Goal: Transaction & Acquisition: Book appointment/travel/reservation

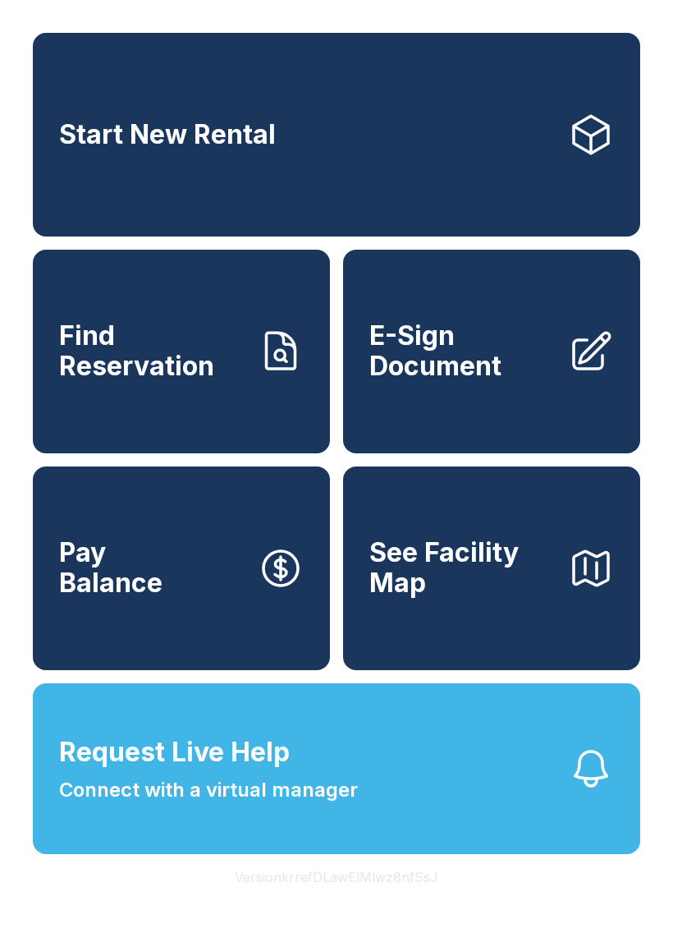
click at [369, 121] on link "Start New Rental" at bounding box center [337, 135] width 608 height 204
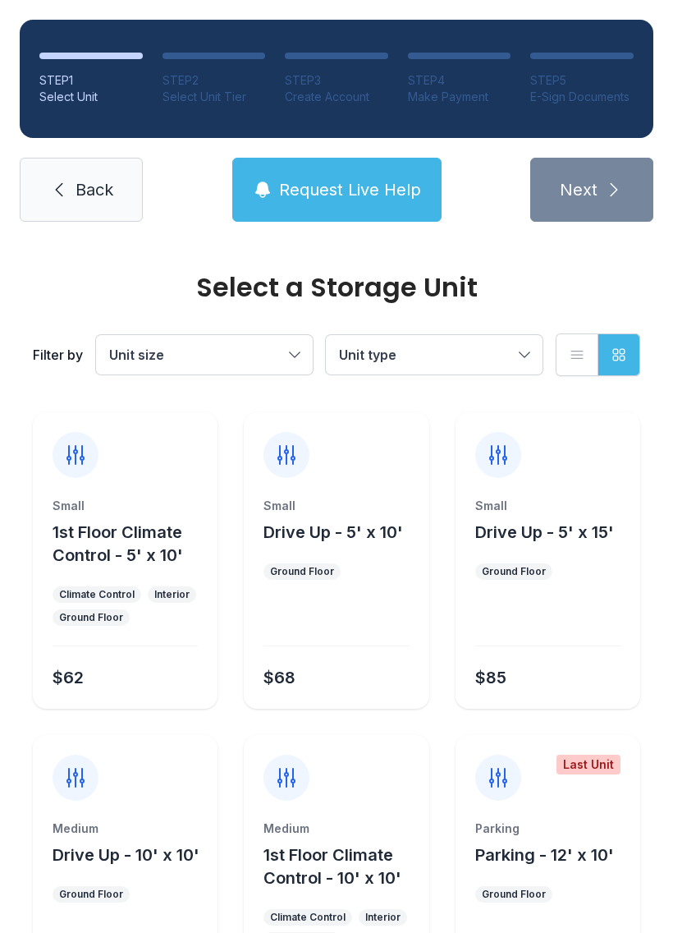
click at [475, 352] on span "Unit type" at bounding box center [426, 355] width 174 height 20
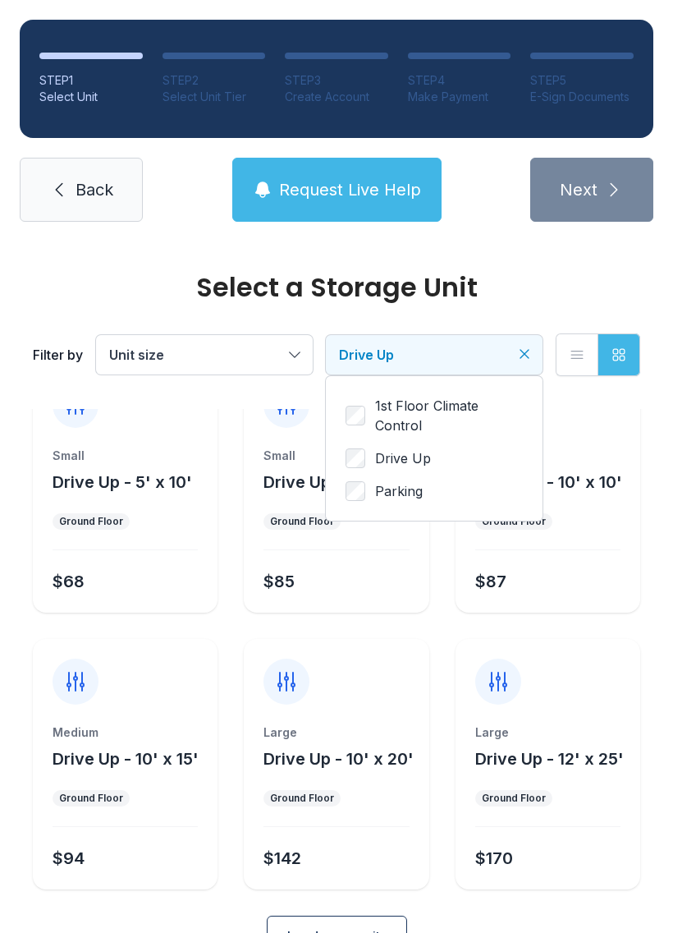
scroll to position [71, 0]
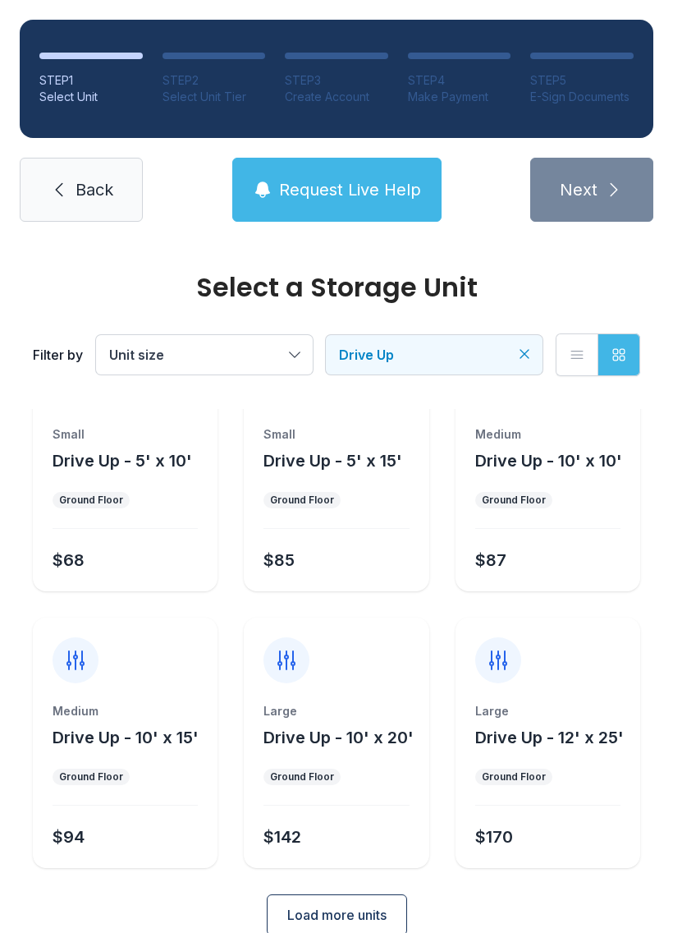
click at [509, 360] on span "Drive Up" at bounding box center [426, 355] width 174 height 20
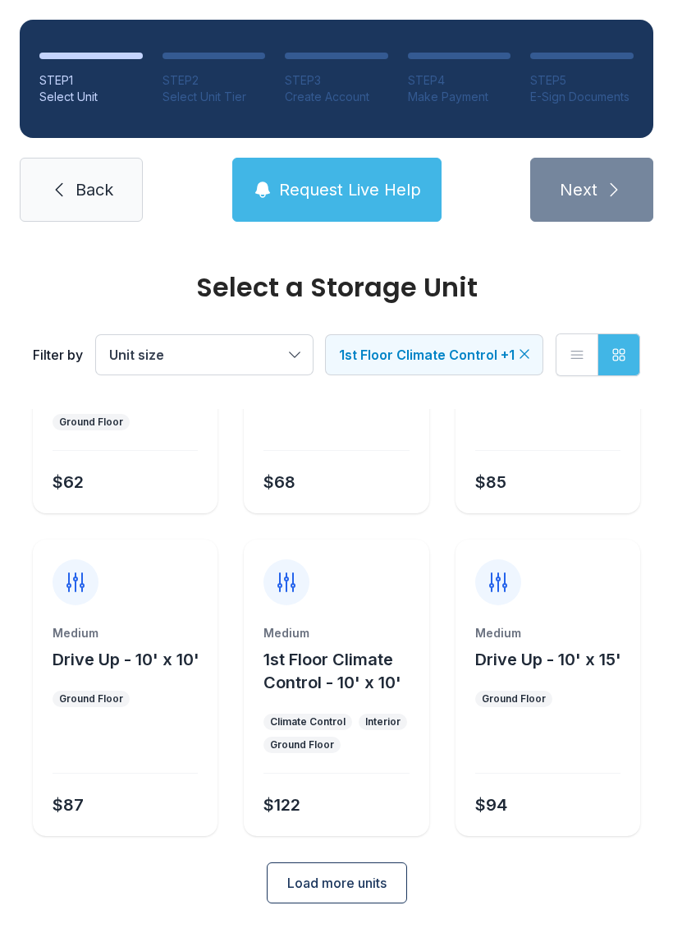
click at [348, 875] on span "Load more units" at bounding box center [336, 883] width 99 height 20
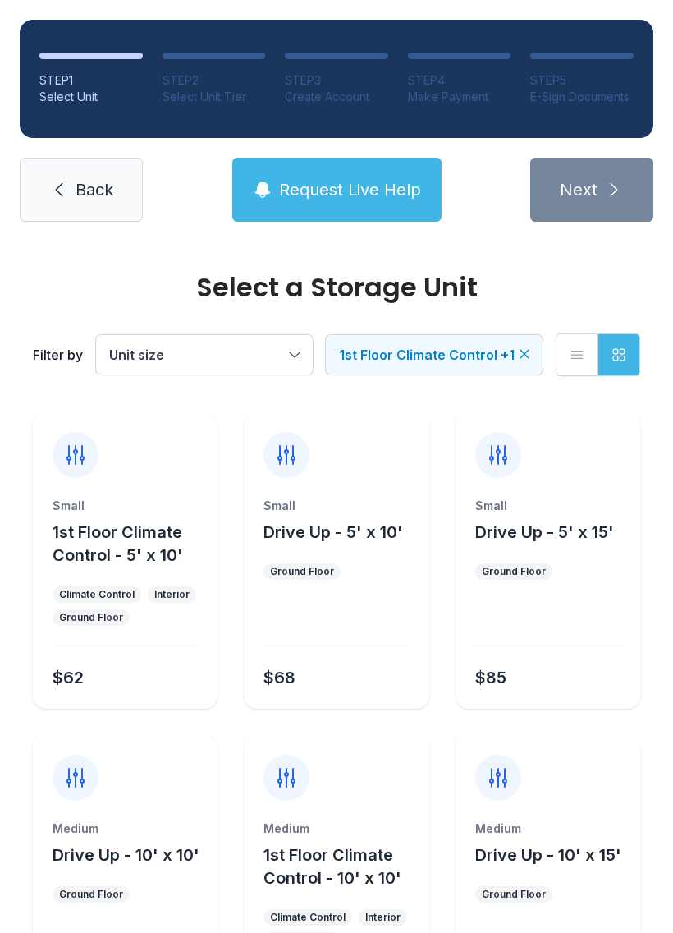
scroll to position [0, 0]
click at [527, 347] on icon "Clear filters" at bounding box center [524, 354] width 16 height 16
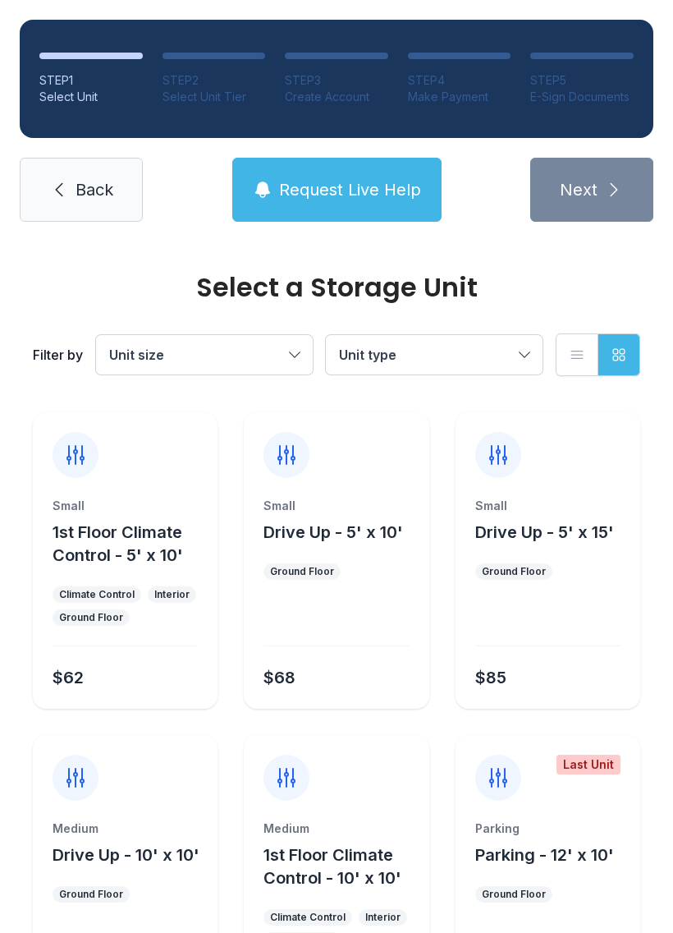
click at [520, 347] on button "Unit type" at bounding box center [434, 354] width 217 height 39
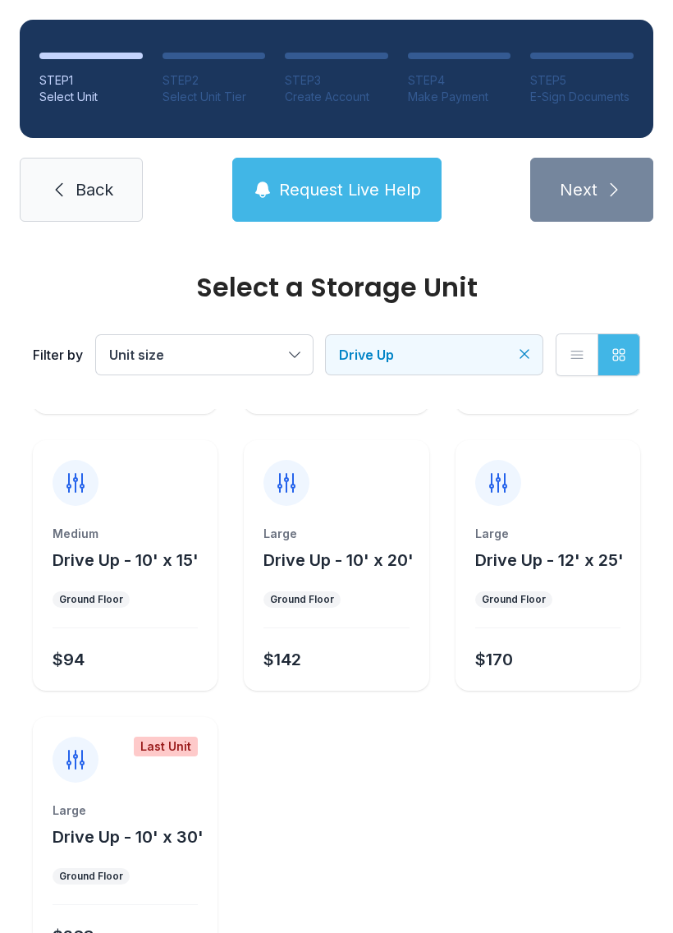
scroll to position [249, 0]
click at [566, 615] on div "Large Drive Up - 12' x 25' Ground Floor $170" at bounding box center [548, 608] width 185 height 165
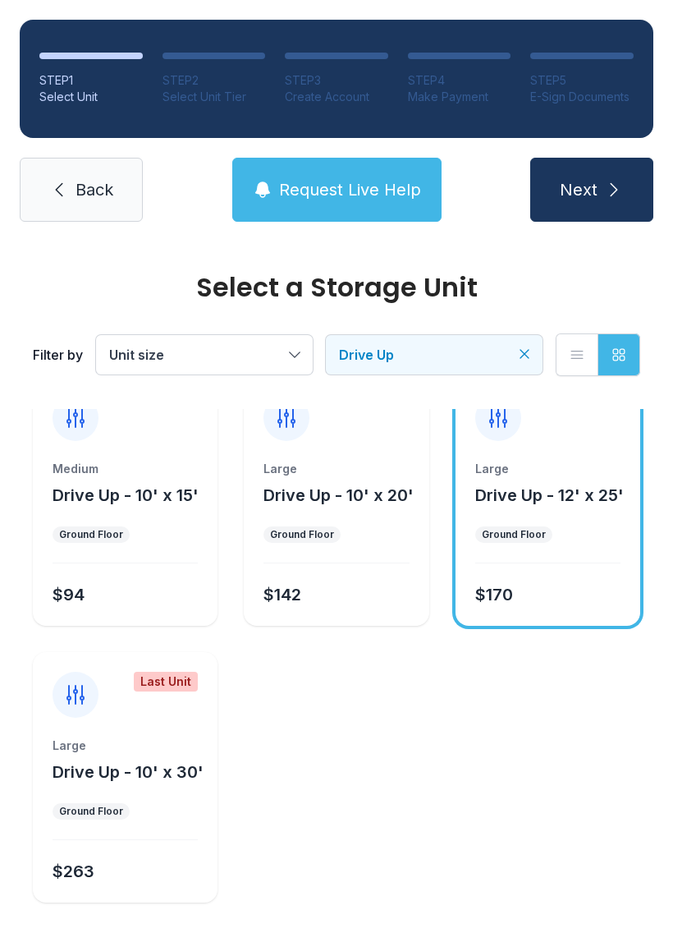
scroll to position [313, 0]
click at [103, 204] on link "Back" at bounding box center [81, 190] width 123 height 64
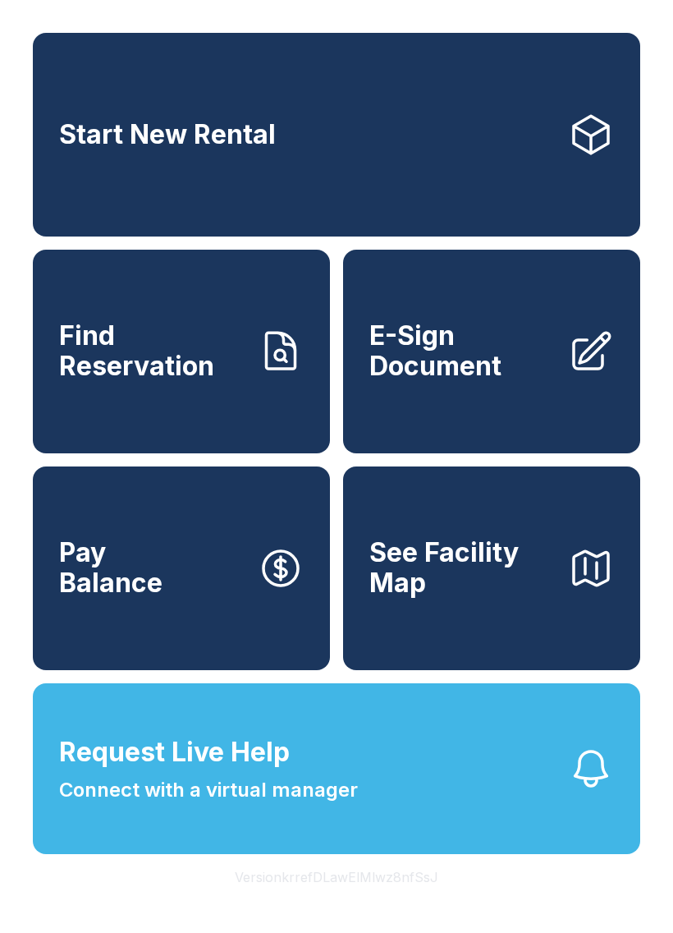
click at [327, 131] on link "Start New Rental" at bounding box center [337, 135] width 608 height 204
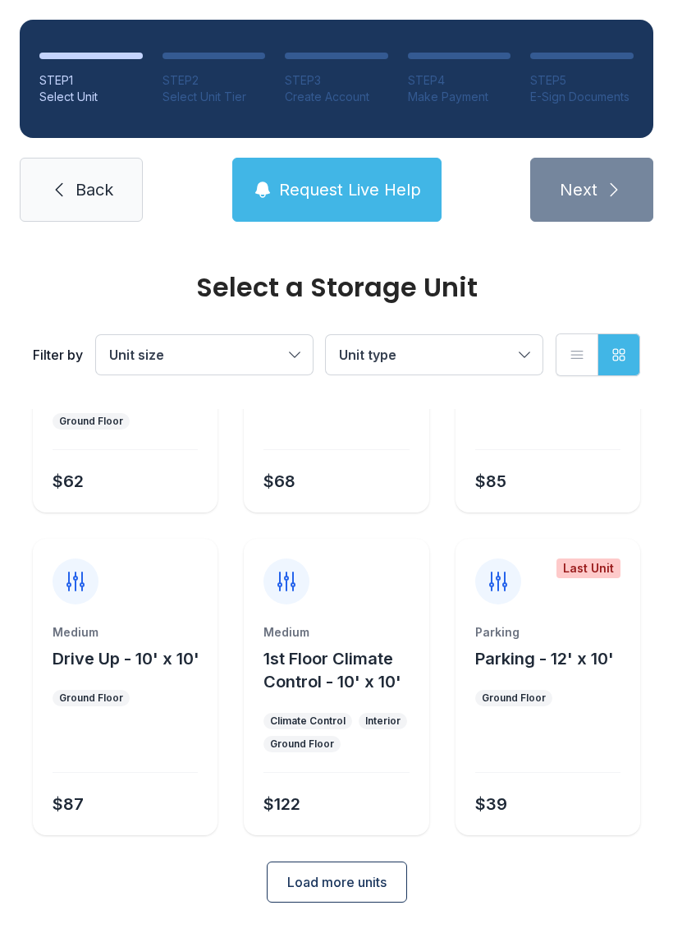
scroll to position [156, 0]
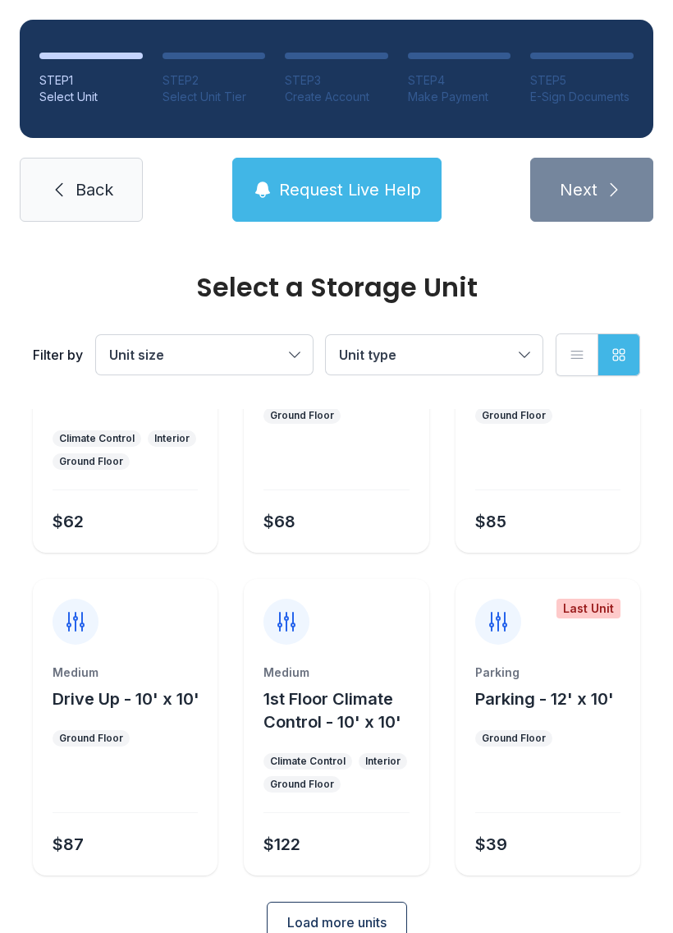
click at [486, 338] on button "Unit type" at bounding box center [434, 354] width 217 height 39
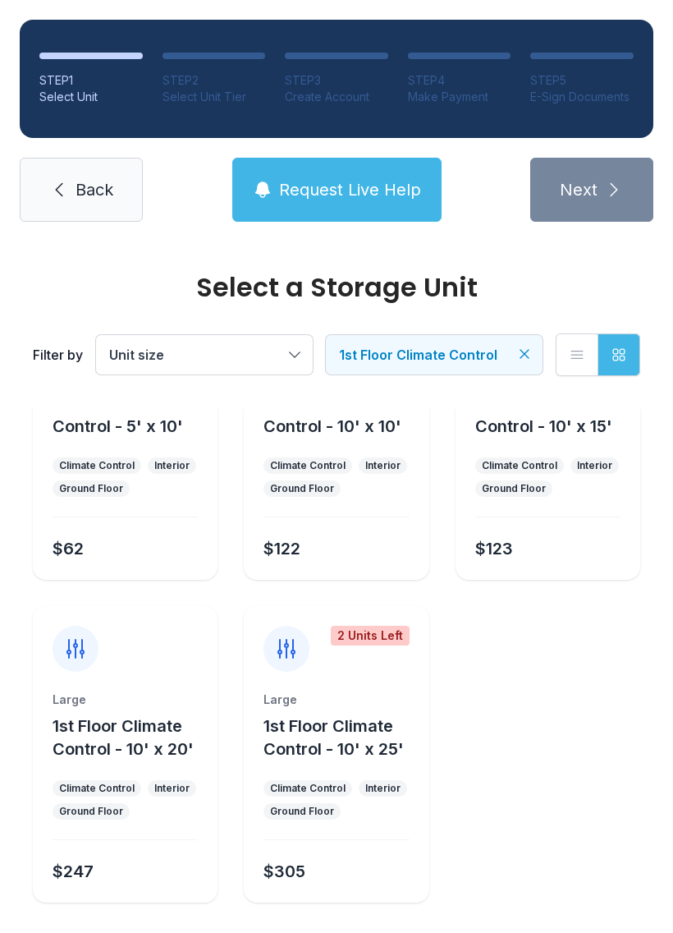
scroll to position [128, 0]
click at [521, 356] on icon "Clear filters" at bounding box center [524, 354] width 16 height 16
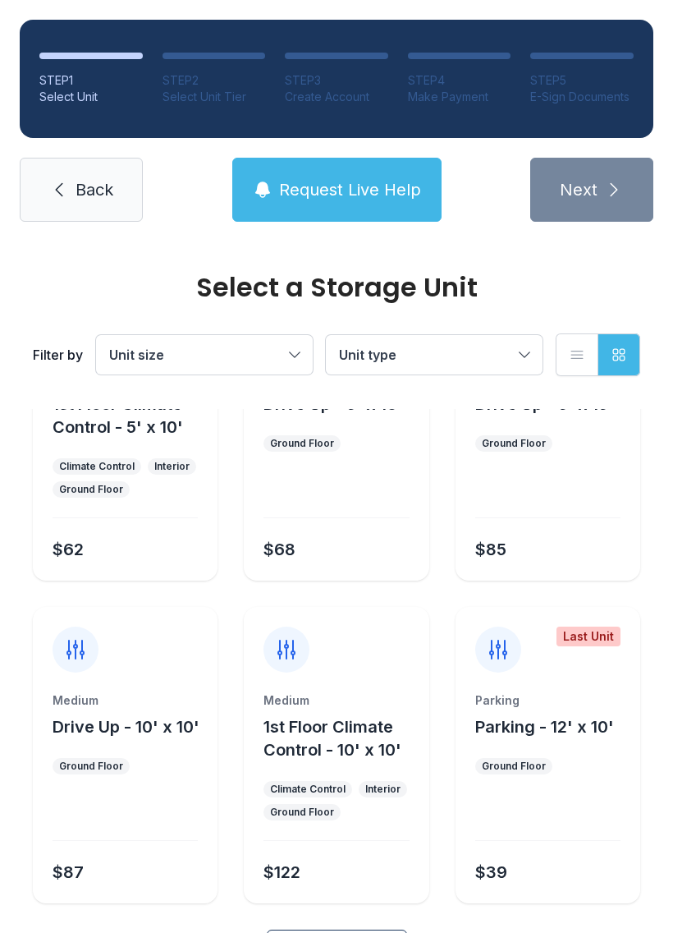
click at [512, 353] on span "Unit type" at bounding box center [426, 355] width 174 height 20
click at [385, 443] on ul "1st Floor Climate Control Drive Up Parking" at bounding box center [434, 448] width 177 height 105
click at [388, 461] on span "Drive Up" at bounding box center [403, 458] width 56 height 20
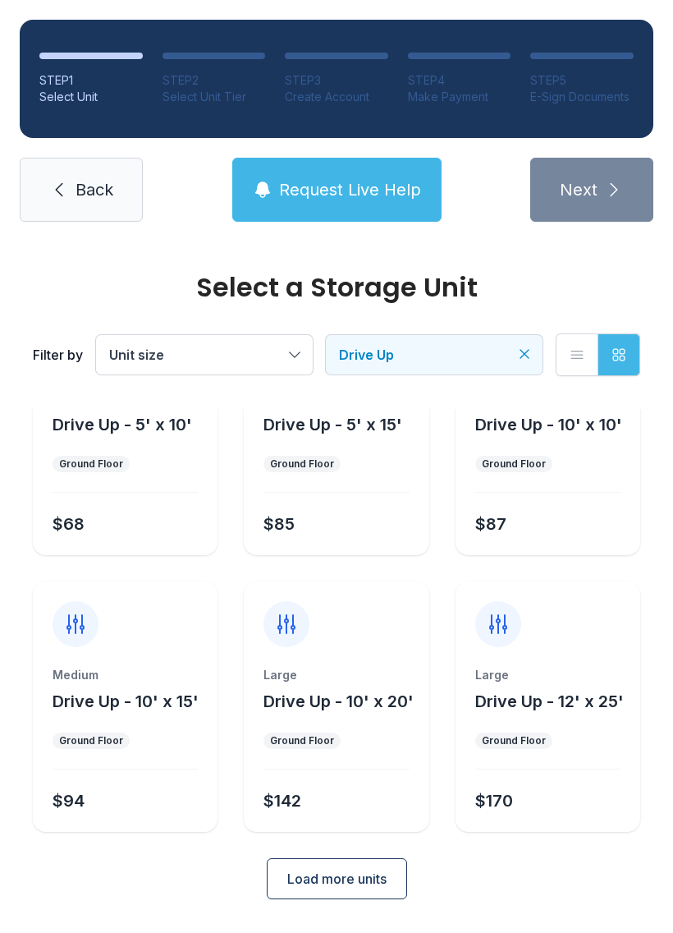
scroll to position [103, 0]
